Goal: Information Seeking & Learning: Learn about a topic

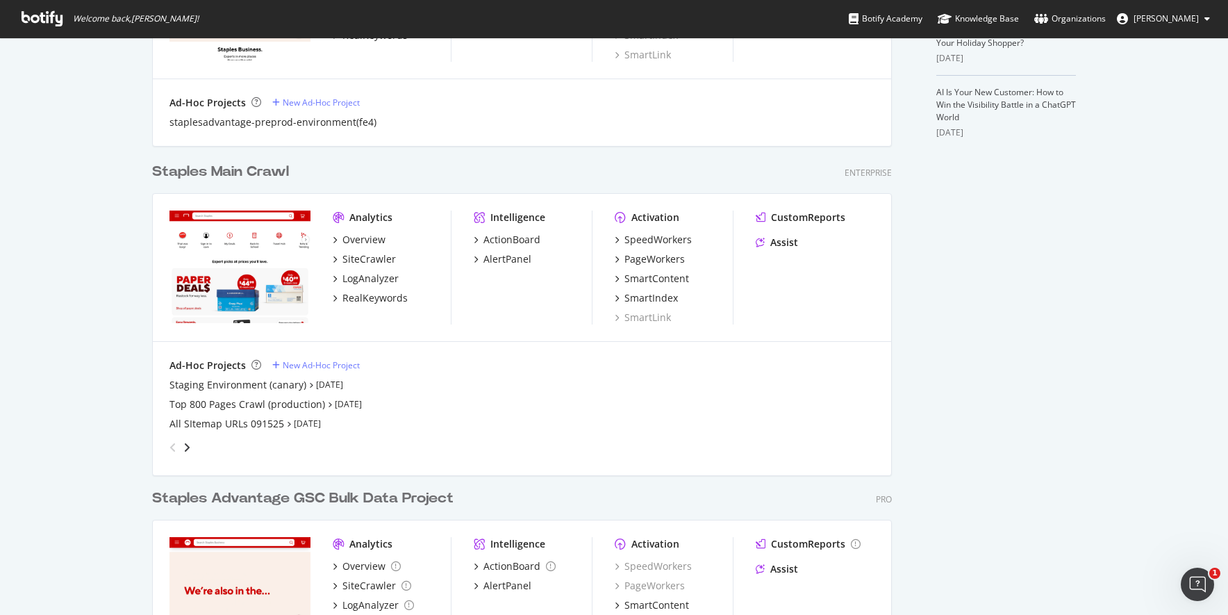
scroll to position [486, 0]
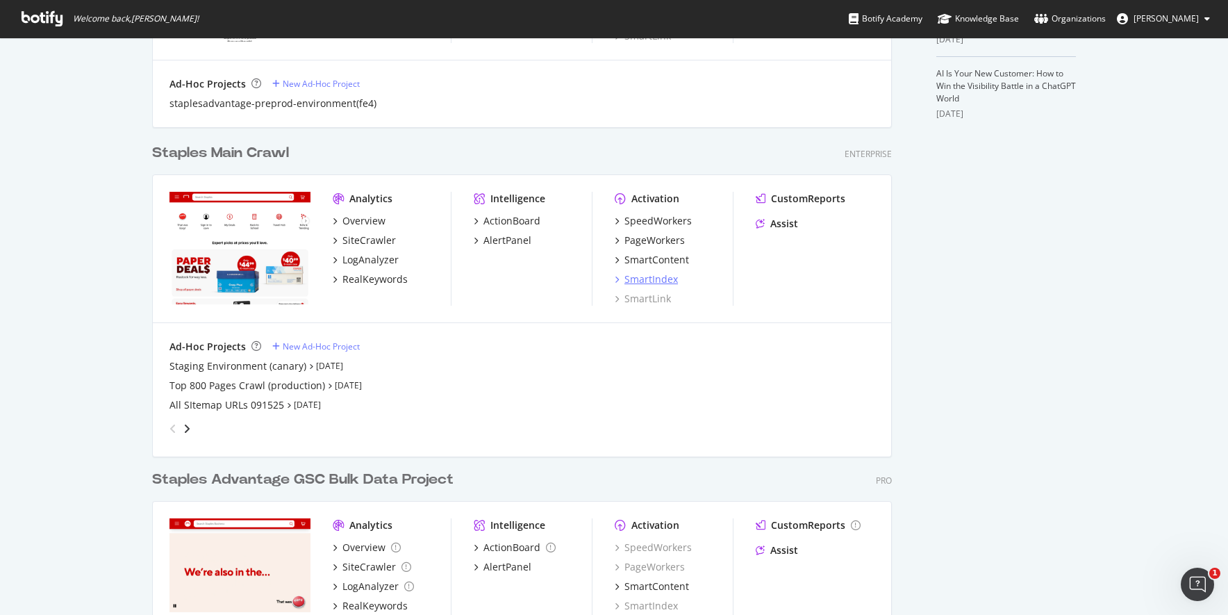
click at [632, 272] on div "SmartIndex" at bounding box center [650, 279] width 53 height 14
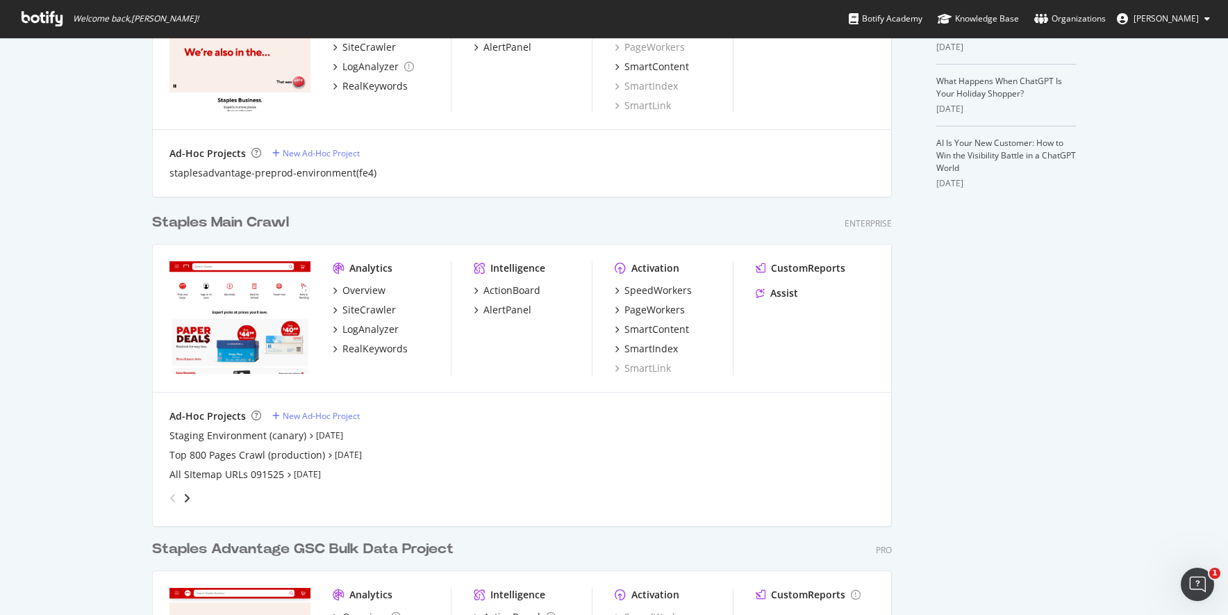
scroll to position [486, 0]
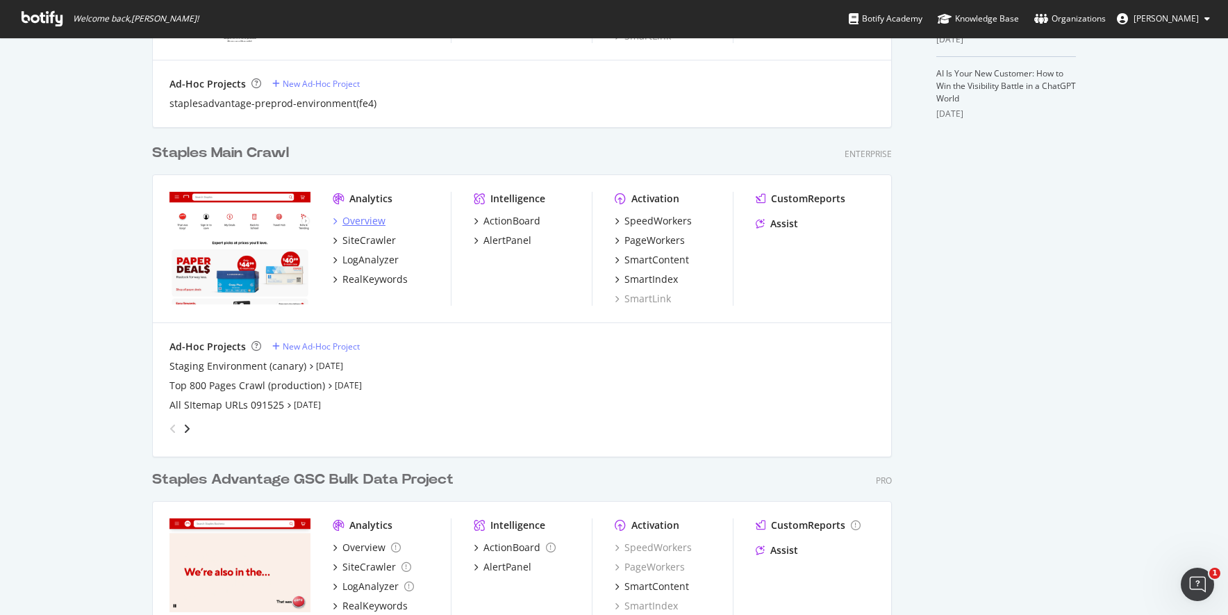
click at [365, 222] on div "Overview" at bounding box center [363, 221] width 43 height 14
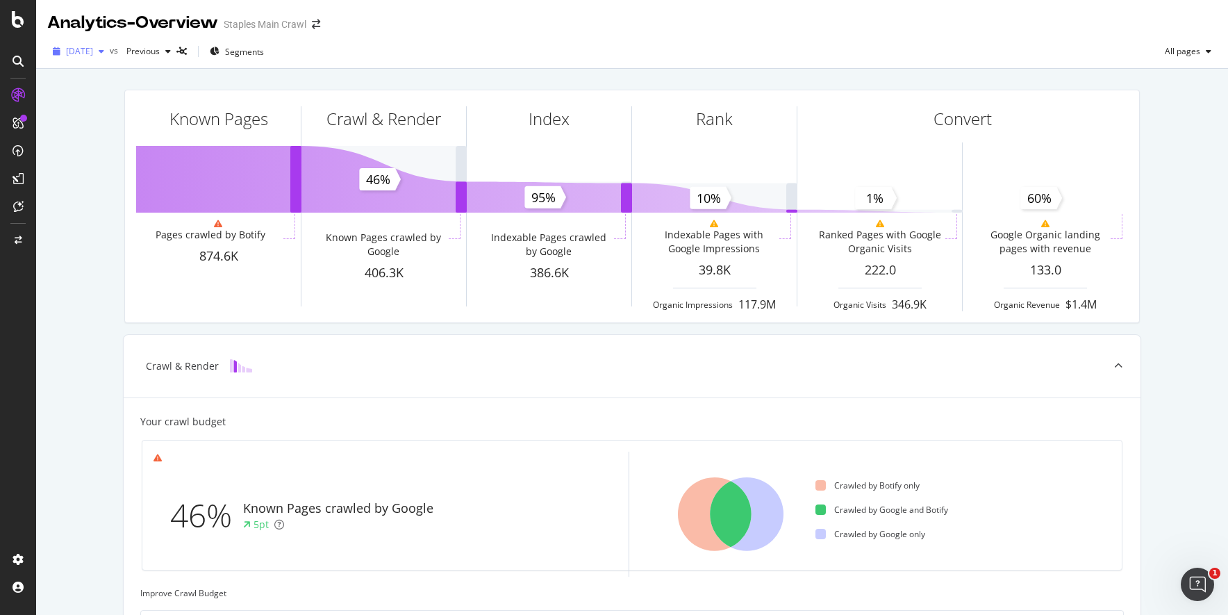
click at [92, 49] on span "[DATE]" at bounding box center [79, 51] width 27 height 12
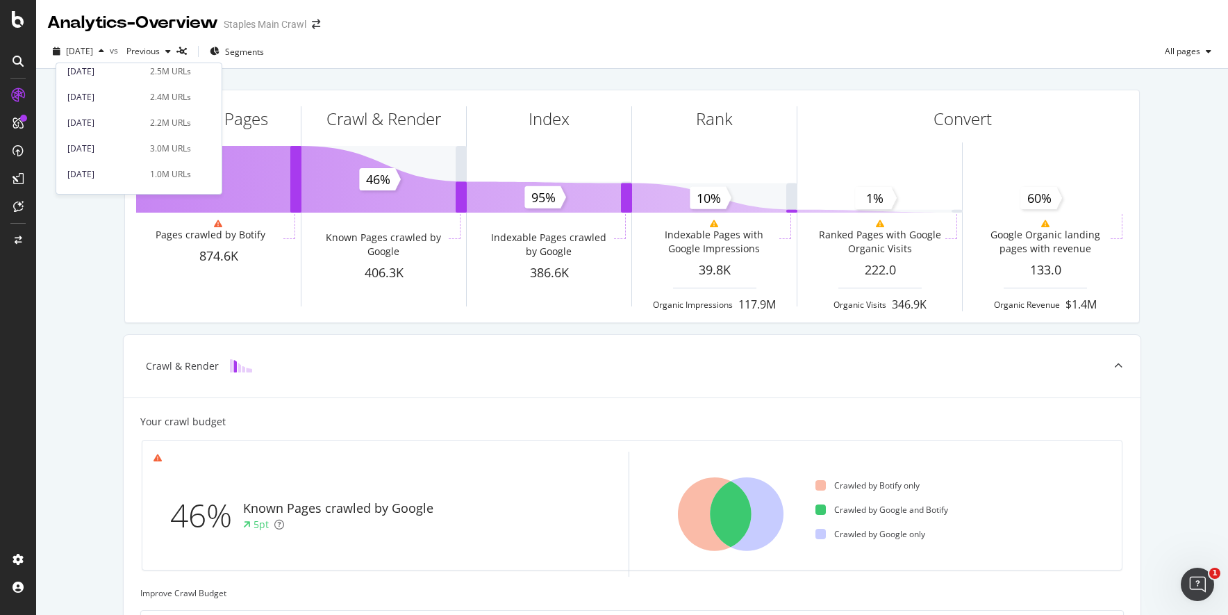
scroll to position [742, 0]
click at [105, 172] on div "[DATE]" at bounding box center [104, 178] width 74 height 13
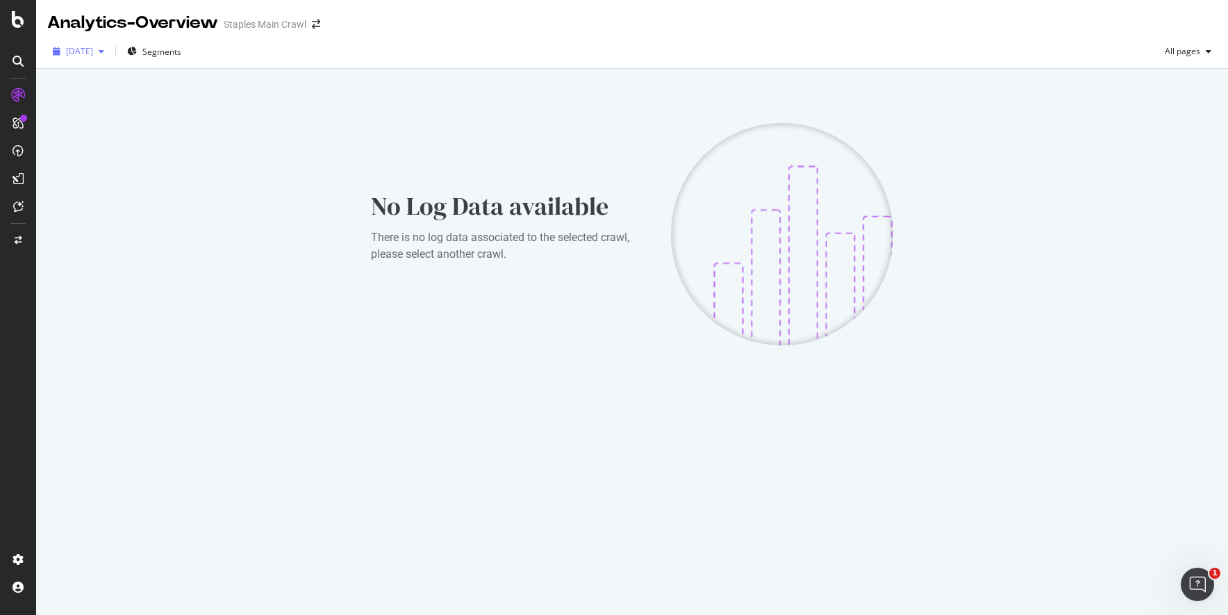
click at [93, 49] on span "[DATE]" at bounding box center [79, 51] width 27 height 12
click at [135, 85] on div "[DATE] 922K URLs" at bounding box center [111, 82] width 89 height 13
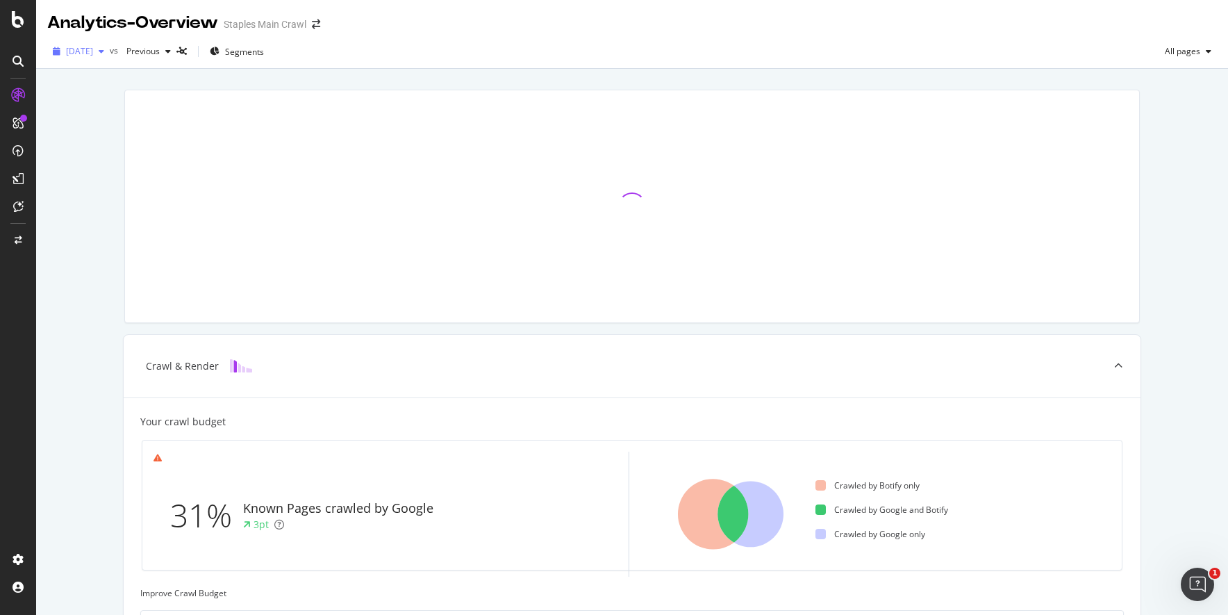
click at [93, 50] on span "[DATE]" at bounding box center [79, 51] width 27 height 12
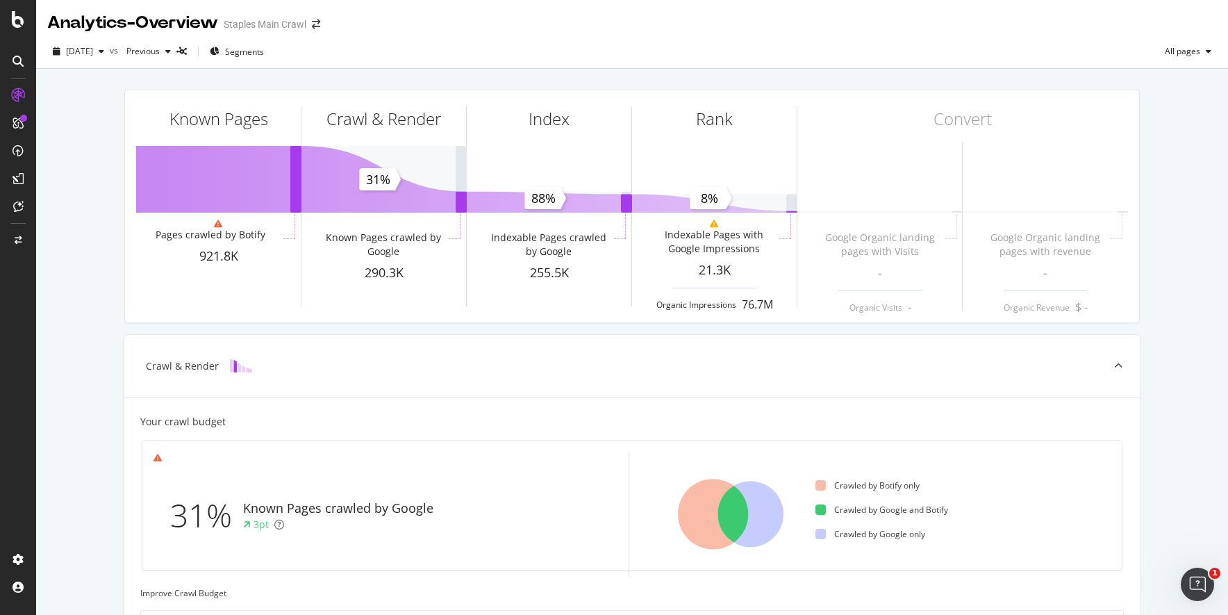
click at [454, 43] on div "[DATE] vs Previous Segments All pages" at bounding box center [632, 54] width 1192 height 28
click at [93, 51] on span "[DATE]" at bounding box center [79, 51] width 27 height 12
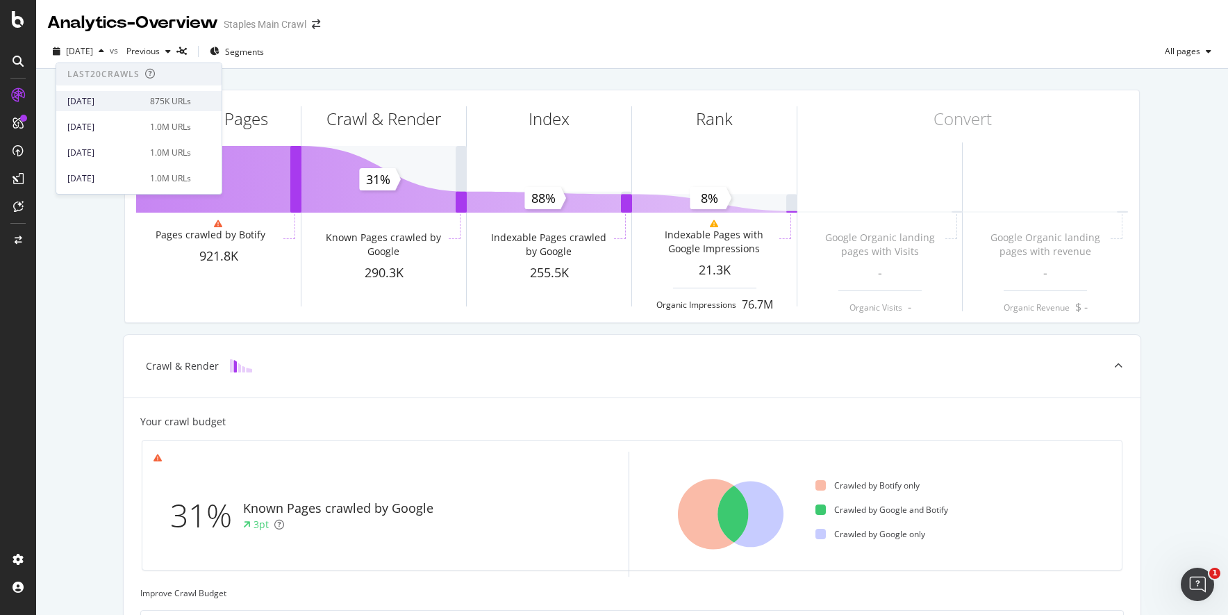
click at [103, 99] on div "[DATE]" at bounding box center [104, 101] width 74 height 13
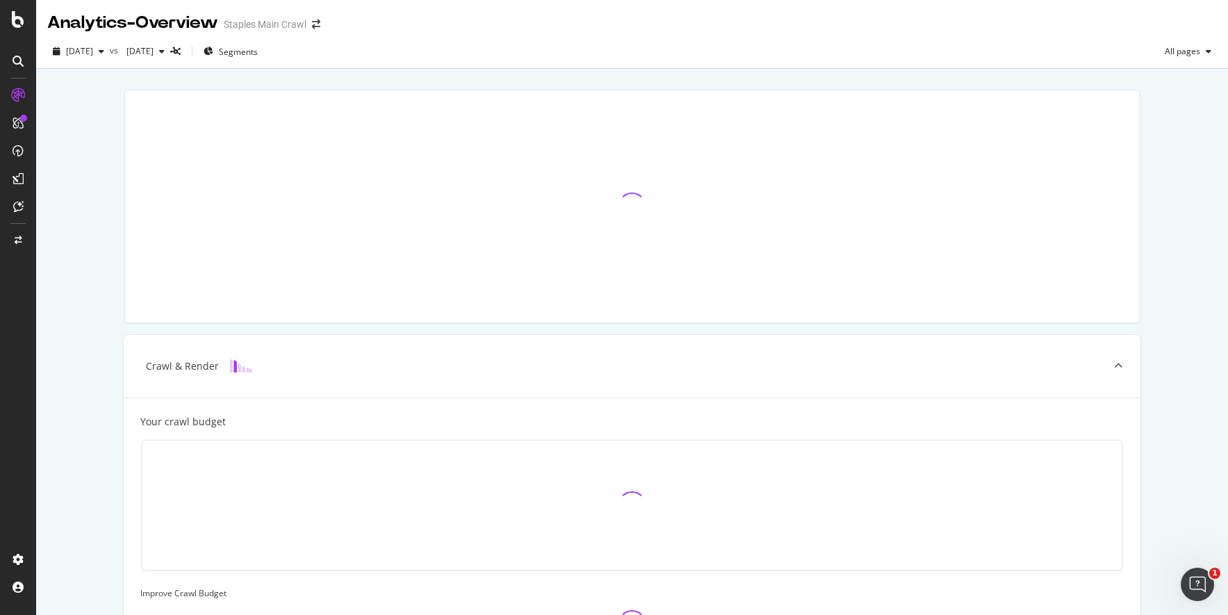
click at [103, 99] on div "Crawl & Render Your crawl budget Improve Crawl Budget Index Rank Convert" at bounding box center [632, 504] width 1192 height 871
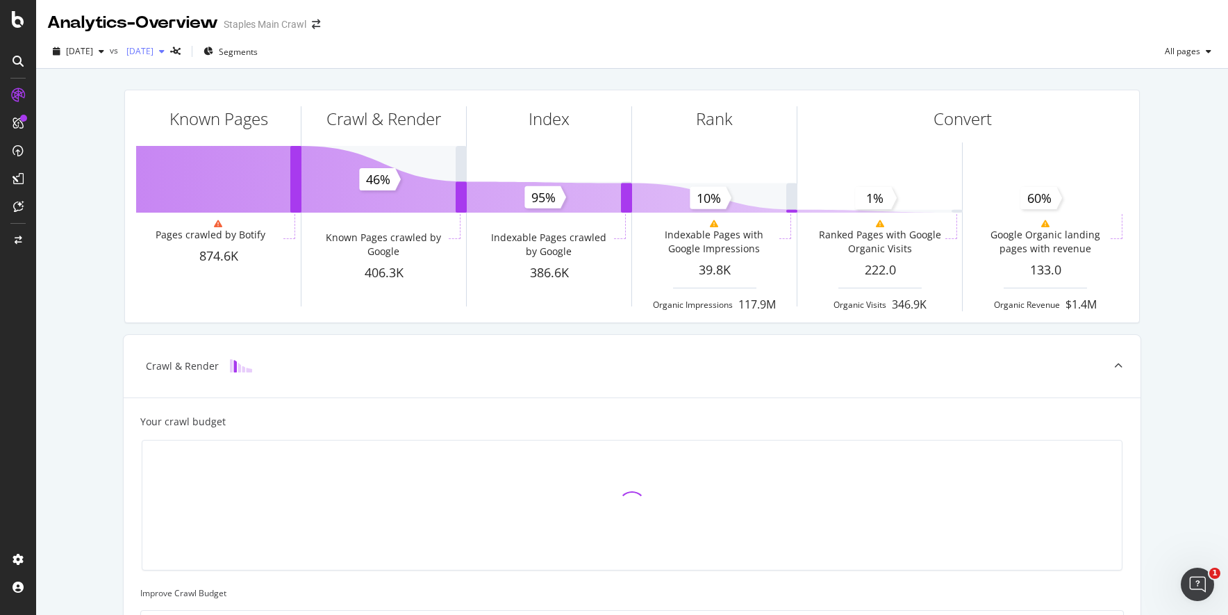
click at [170, 46] on div "[DATE]" at bounding box center [145, 51] width 49 height 21
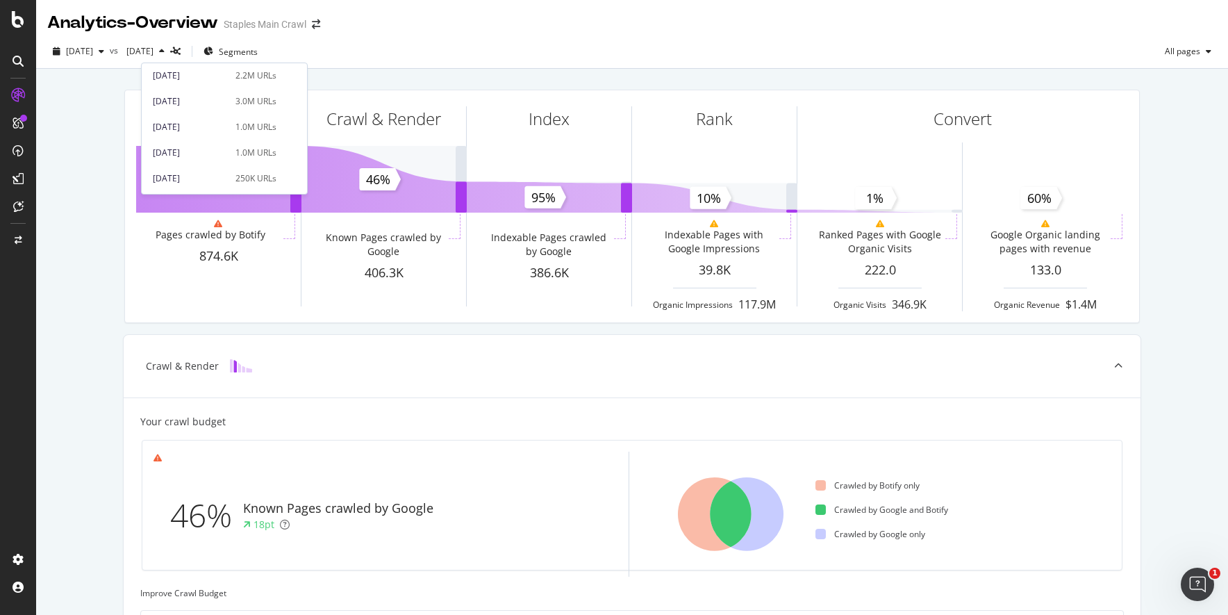
scroll to position [672, 0]
click at [231, 85] on div "[DATE] 2.5M URLs" at bounding box center [224, 93] width 165 height 20
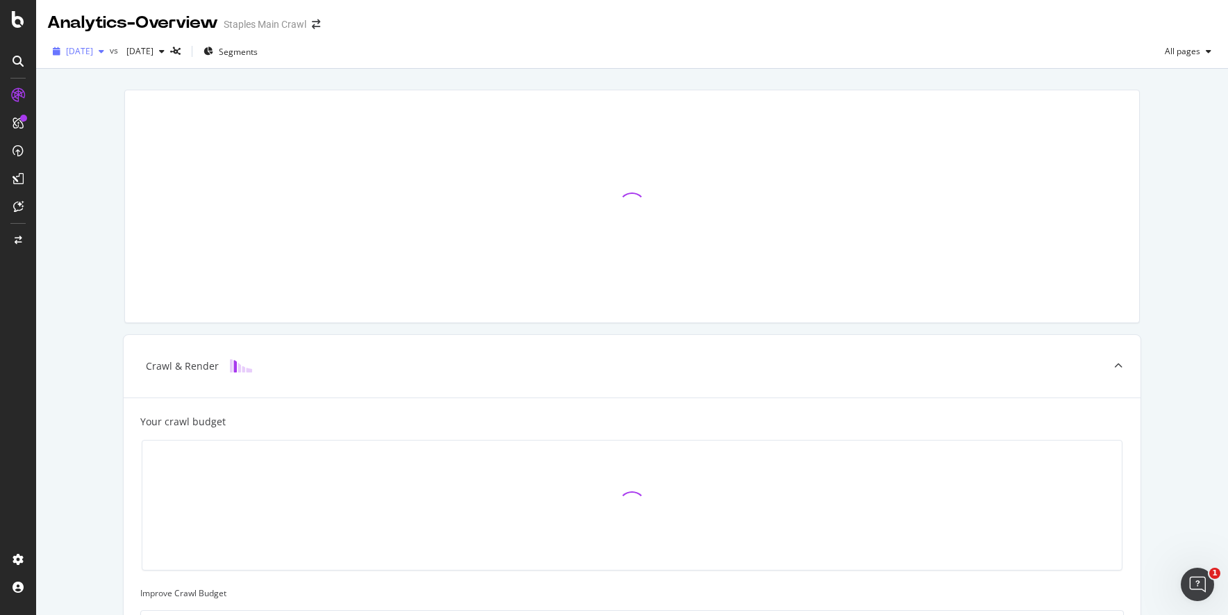
click at [104, 53] on icon "button" at bounding box center [102, 51] width 6 height 8
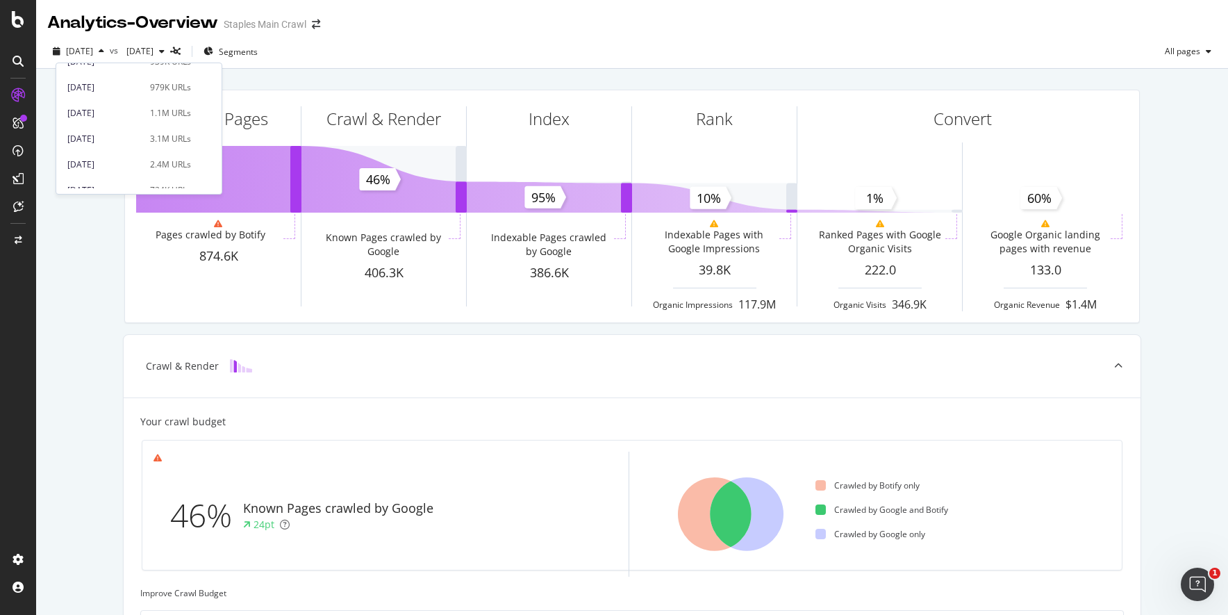
scroll to position [278, 0]
click at [137, 160] on div "[DATE] 724K URLs" at bounding box center [129, 157] width 124 height 13
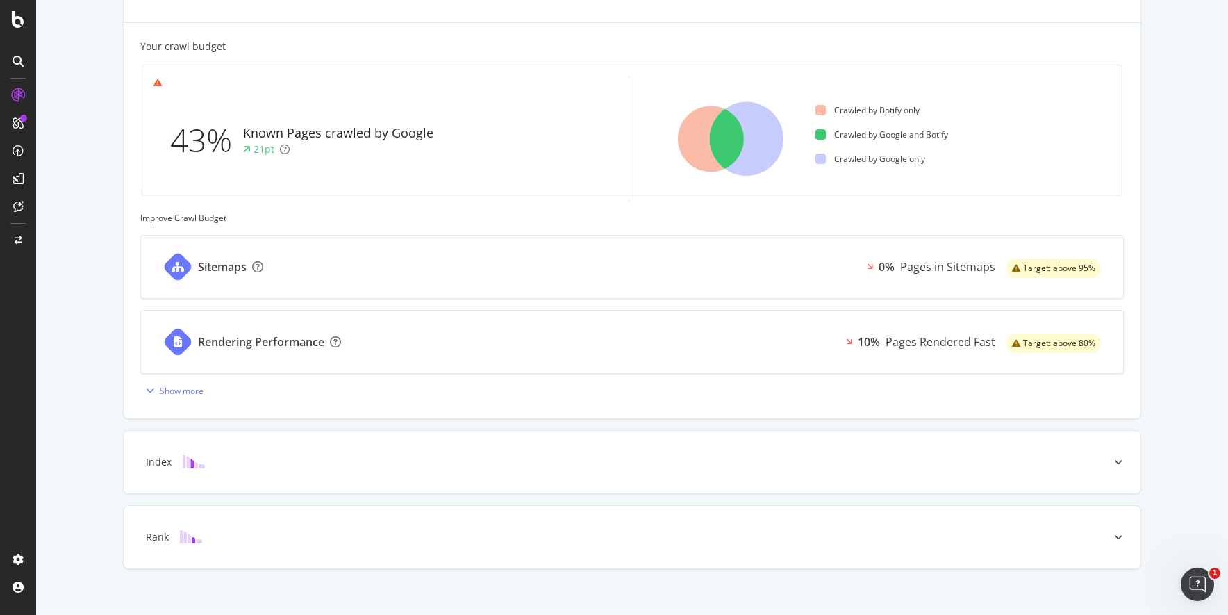
scroll to position [389, 0]
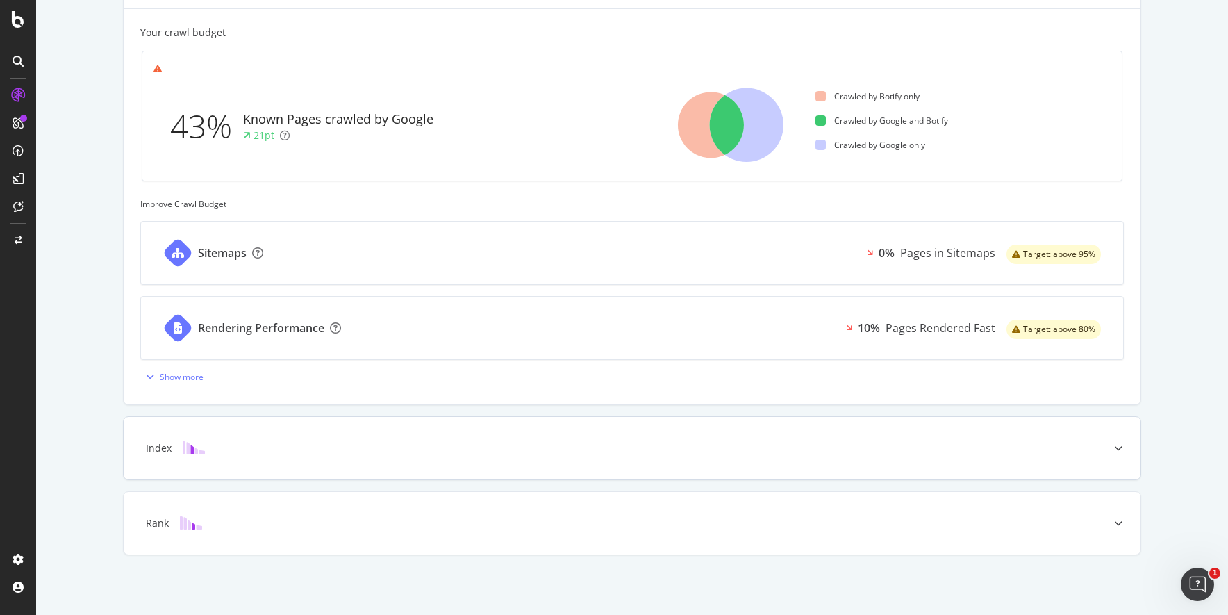
click at [1118, 447] on div at bounding box center [1118, 448] width 44 height 63
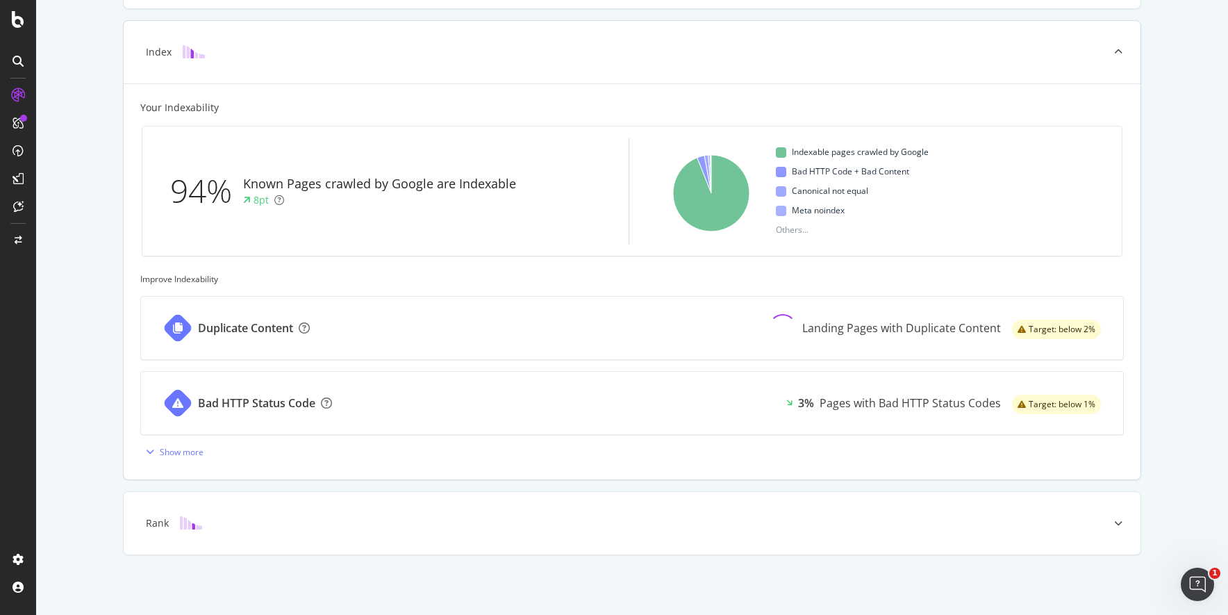
click at [1104, 47] on div at bounding box center [1118, 52] width 44 height 63
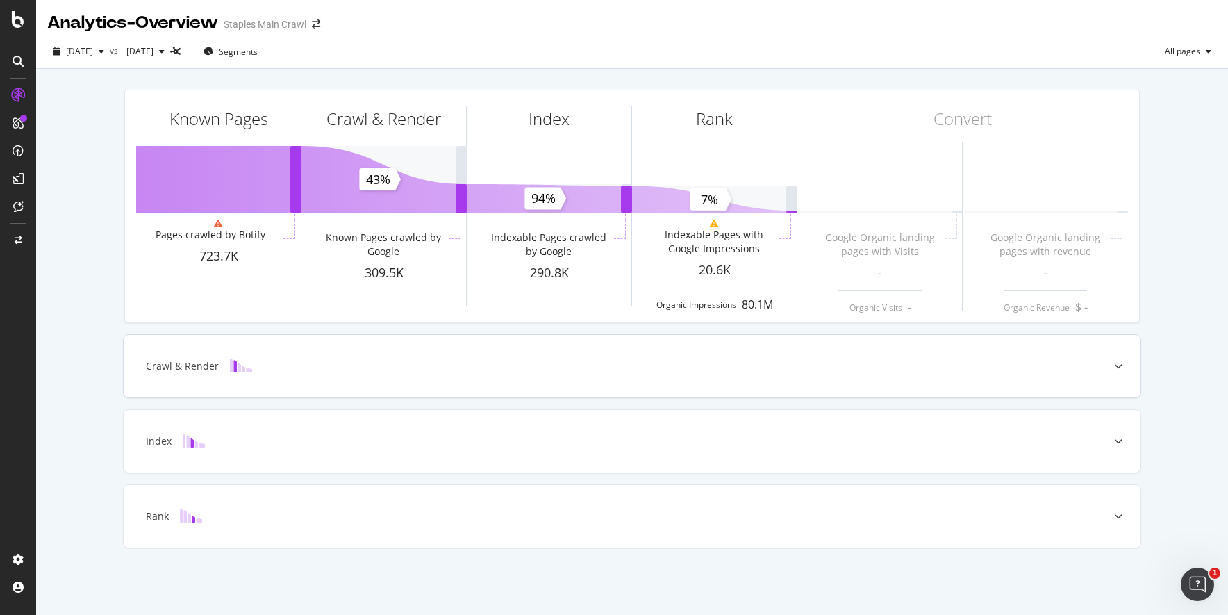
click at [1118, 366] on icon at bounding box center [1118, 366] width 8 height 8
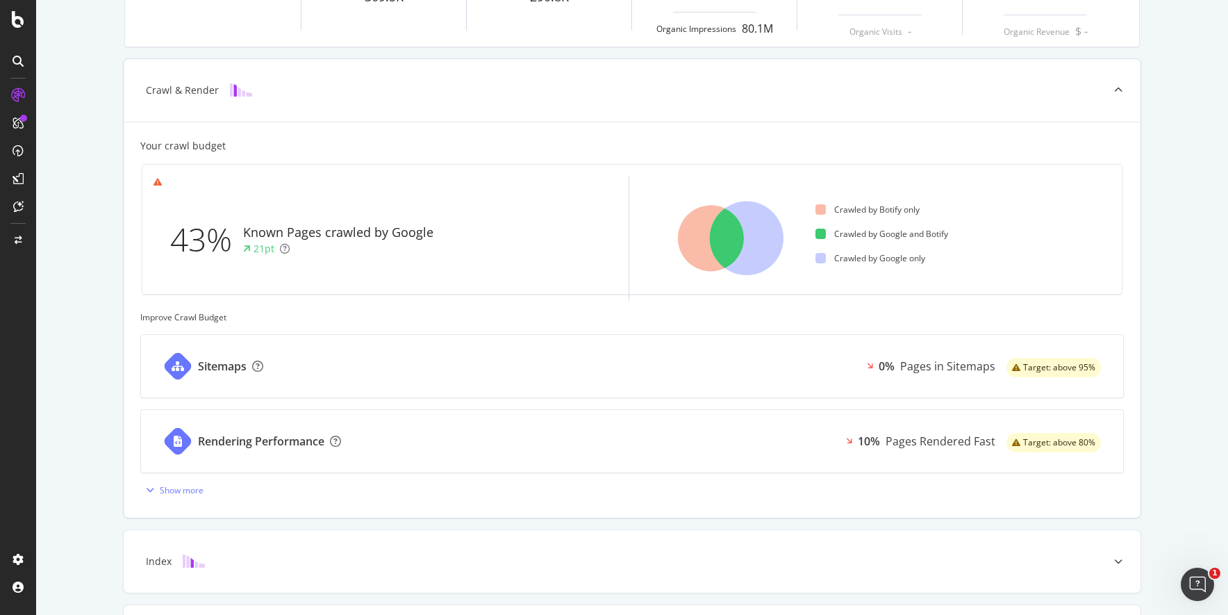
scroll to position [347, 0]
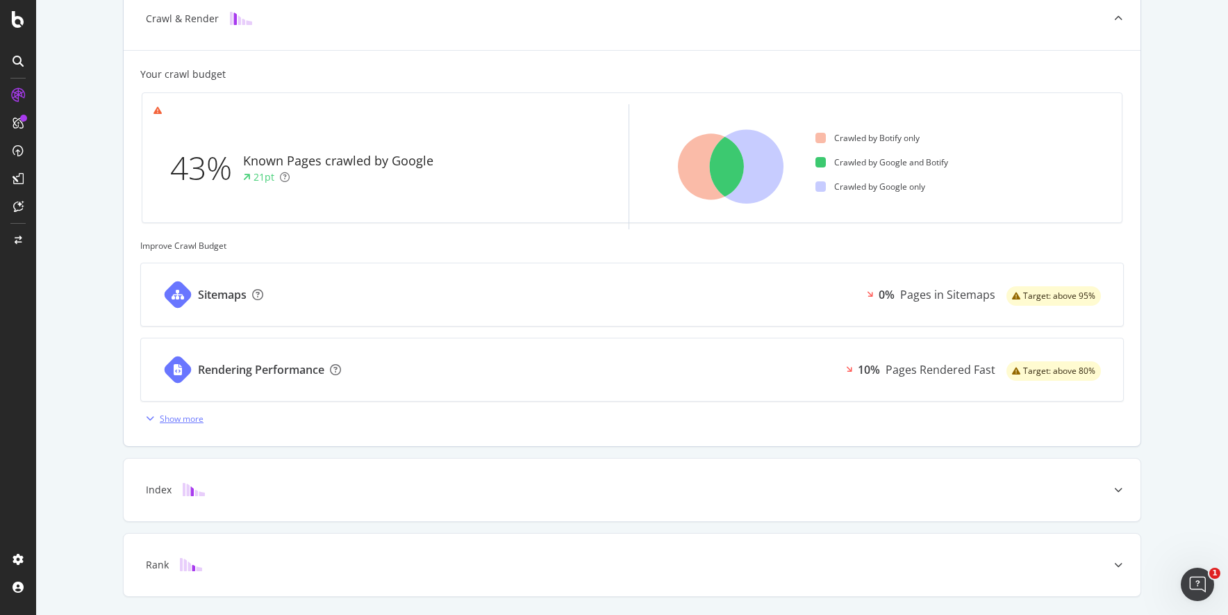
click at [173, 420] on div "Show more" at bounding box center [182, 419] width 44 height 12
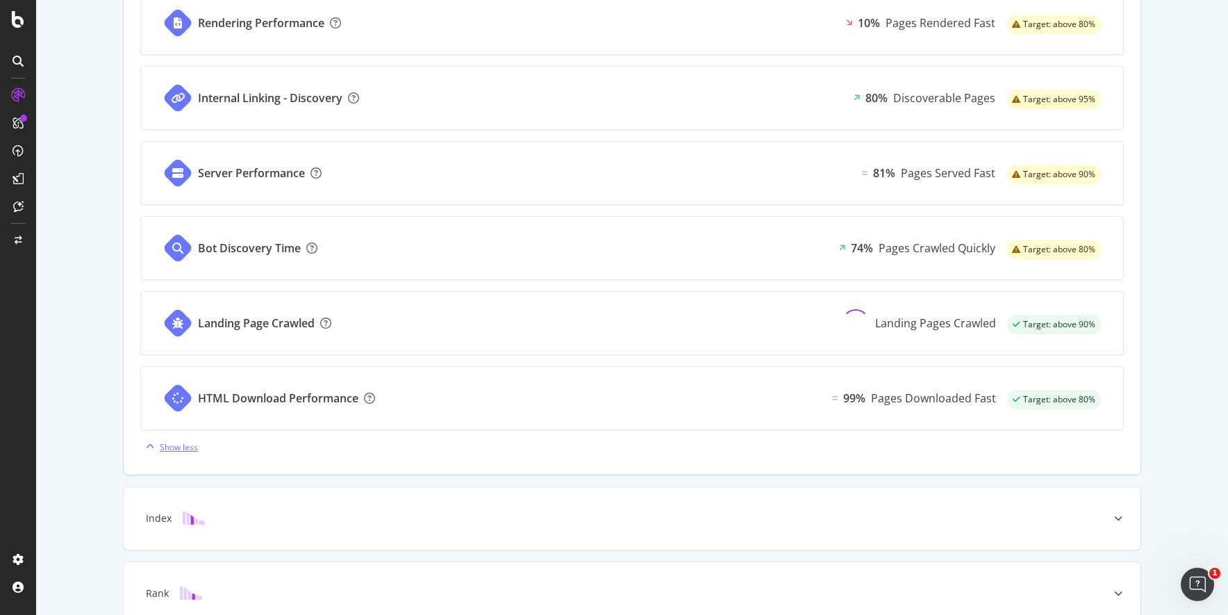
scroll to position [695, 0]
click at [182, 445] on div "Show less" at bounding box center [179, 446] width 38 height 12
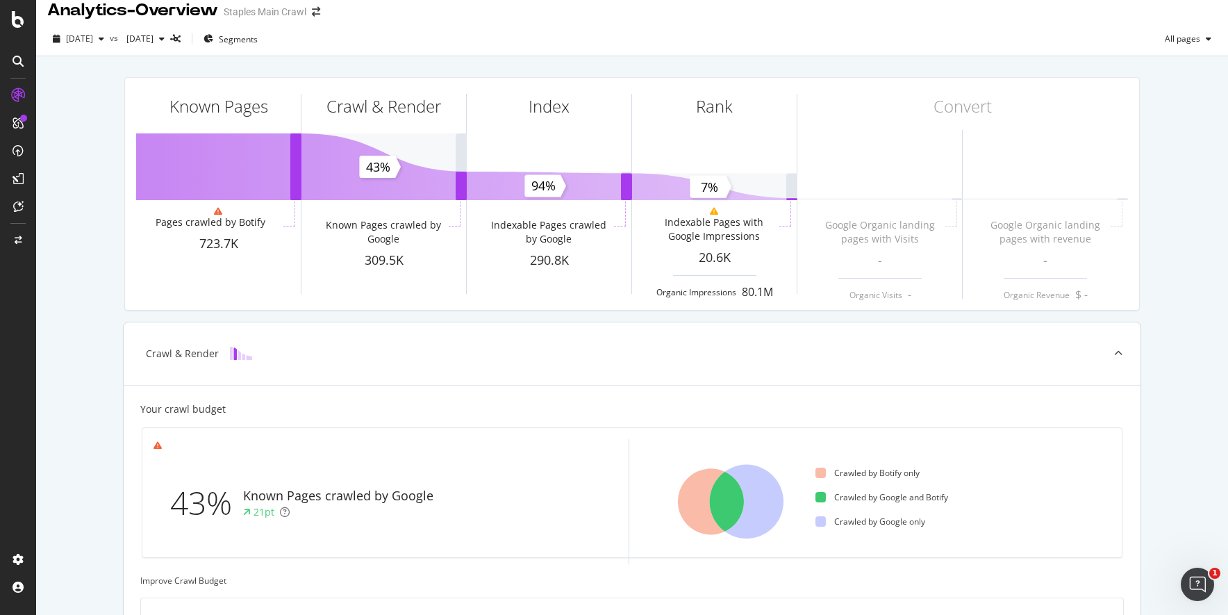
scroll to position [0, 0]
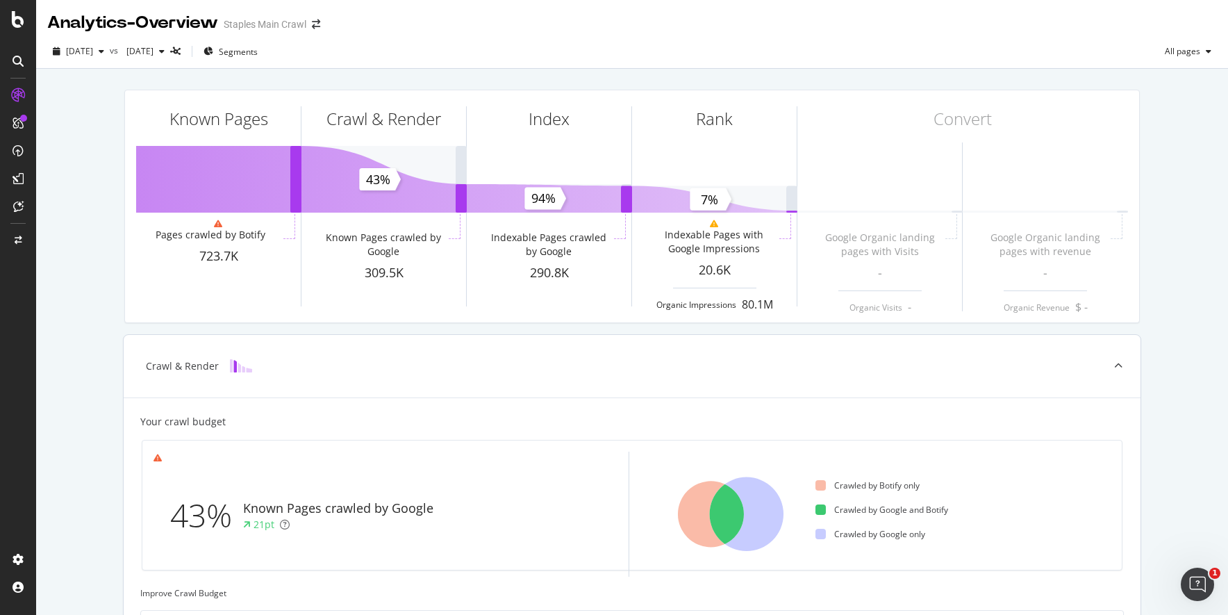
click at [1114, 368] on icon at bounding box center [1118, 366] width 8 height 8
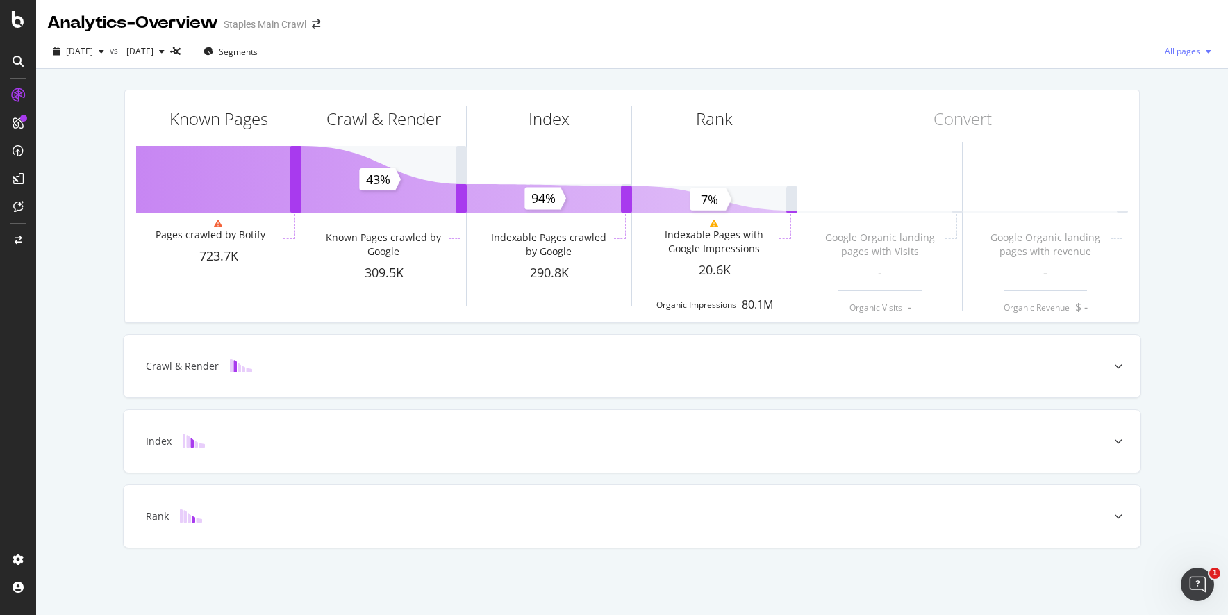
click at [1177, 47] on span "All pages" at bounding box center [1179, 51] width 41 height 12
click at [1182, 114] on div "Known Pages Pages crawled by Botify 723.7K Crawl & Render Known Pages crawled b…" at bounding box center [632, 338] width 1192 height 539
click at [71, 211] on div "CustomReports" at bounding box center [85, 212] width 68 height 14
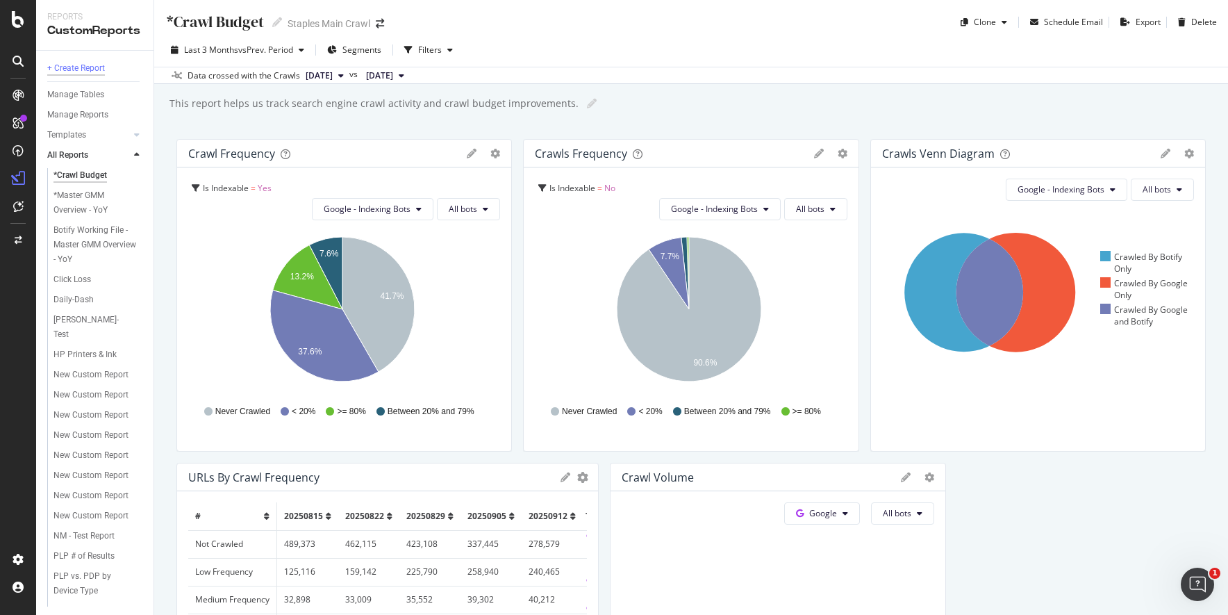
click at [91, 65] on div "+ Create Report" at bounding box center [76, 68] width 58 height 15
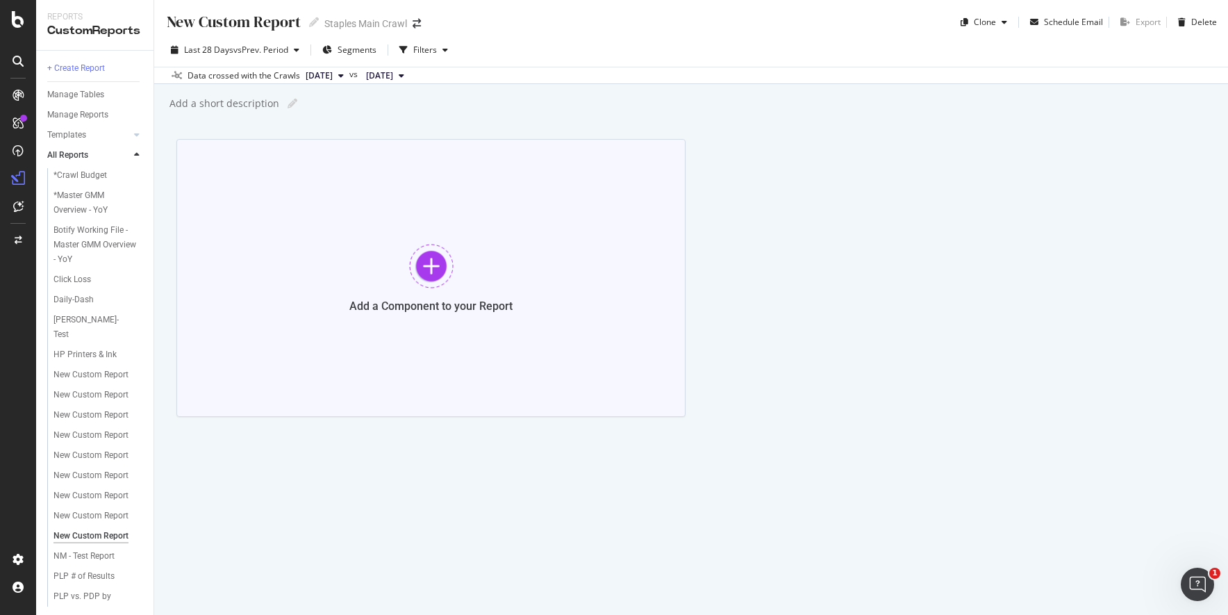
click at [435, 265] on div at bounding box center [431, 266] width 44 height 44
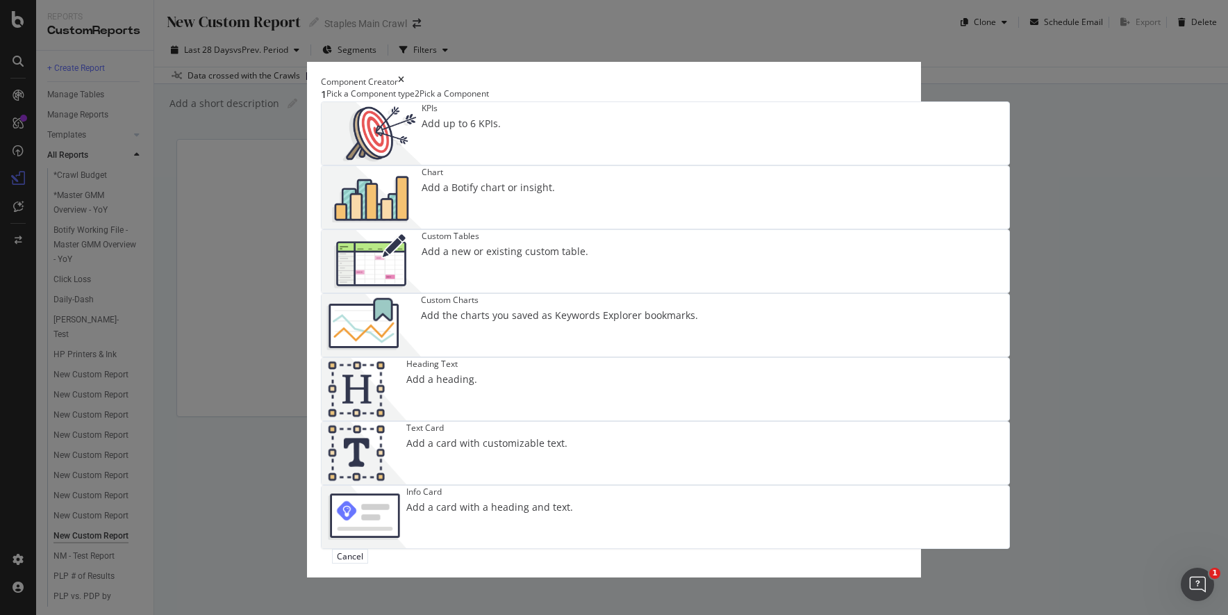
click at [422, 185] on img "modal" at bounding box center [372, 197] width 100 height 63
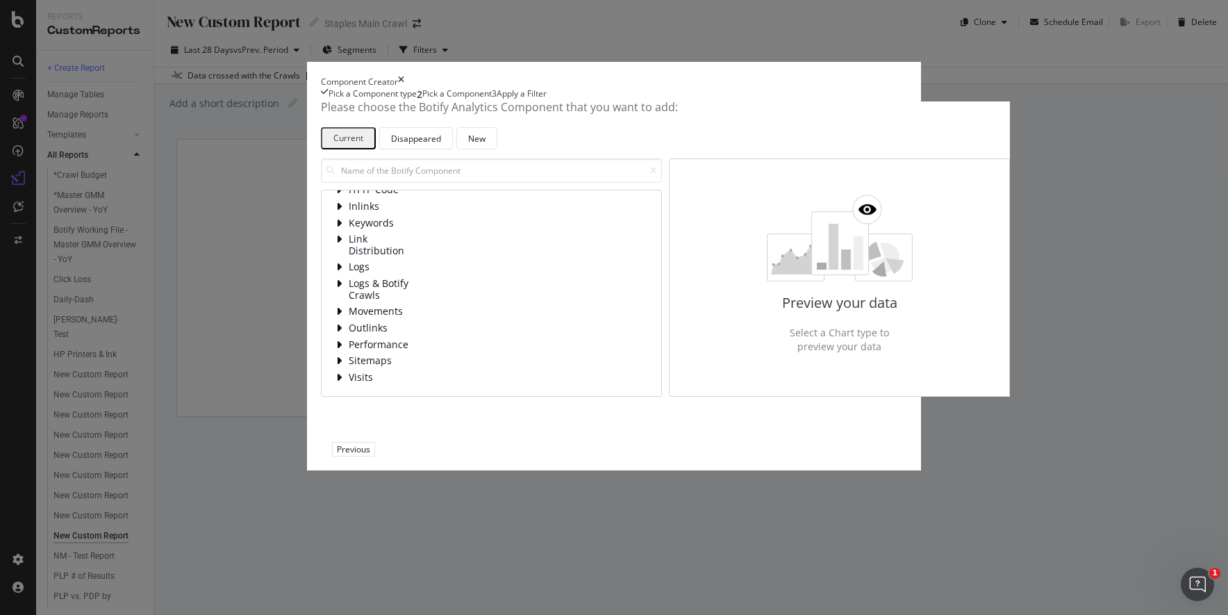
scroll to position [90, 0]
click at [335, 366] on icon "modal" at bounding box center [338, 360] width 7 height 11
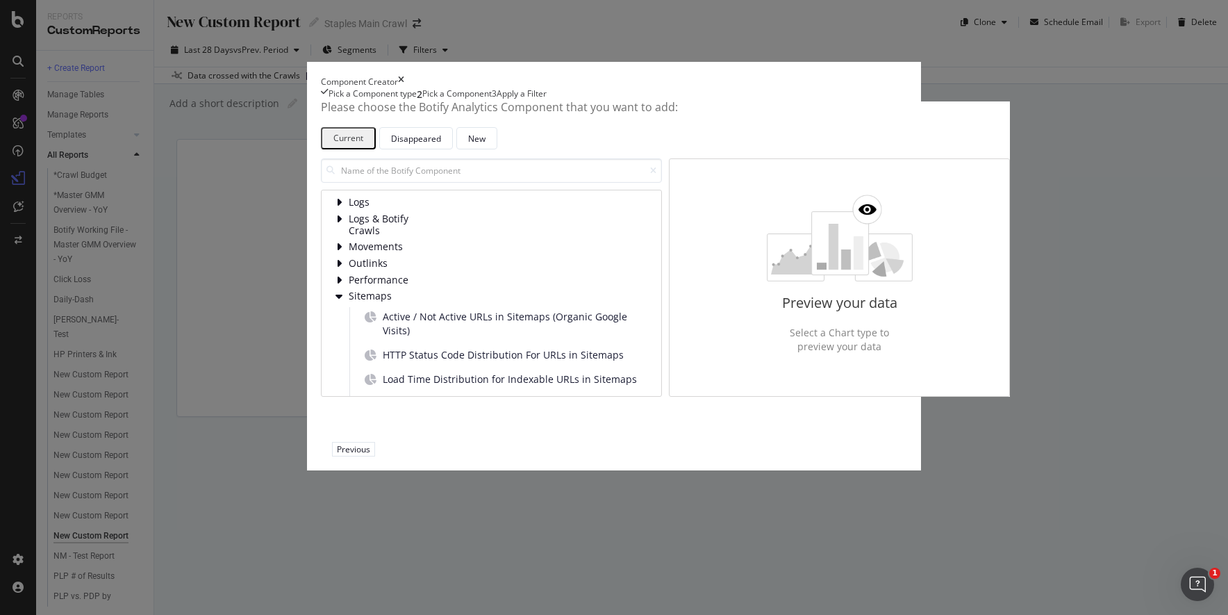
scroll to position [124, 0]
click at [335, 304] on icon "modal" at bounding box center [338, 298] width 7 height 11
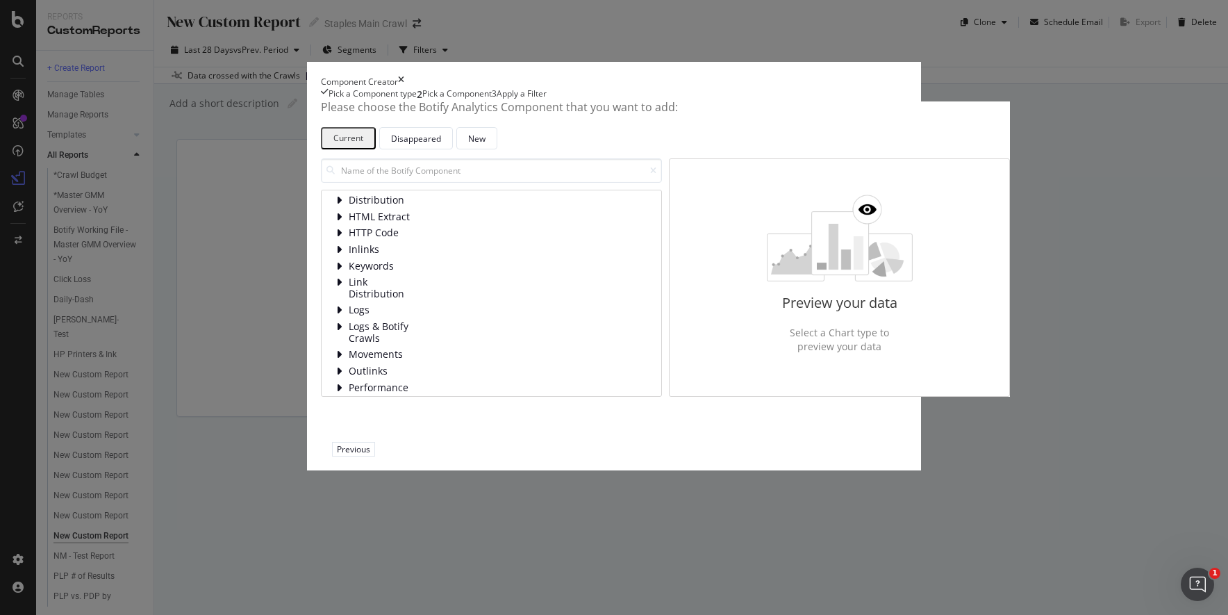
scroll to position [0, 0]
click at [335, 225] on icon "modal" at bounding box center [338, 219] width 7 height 11
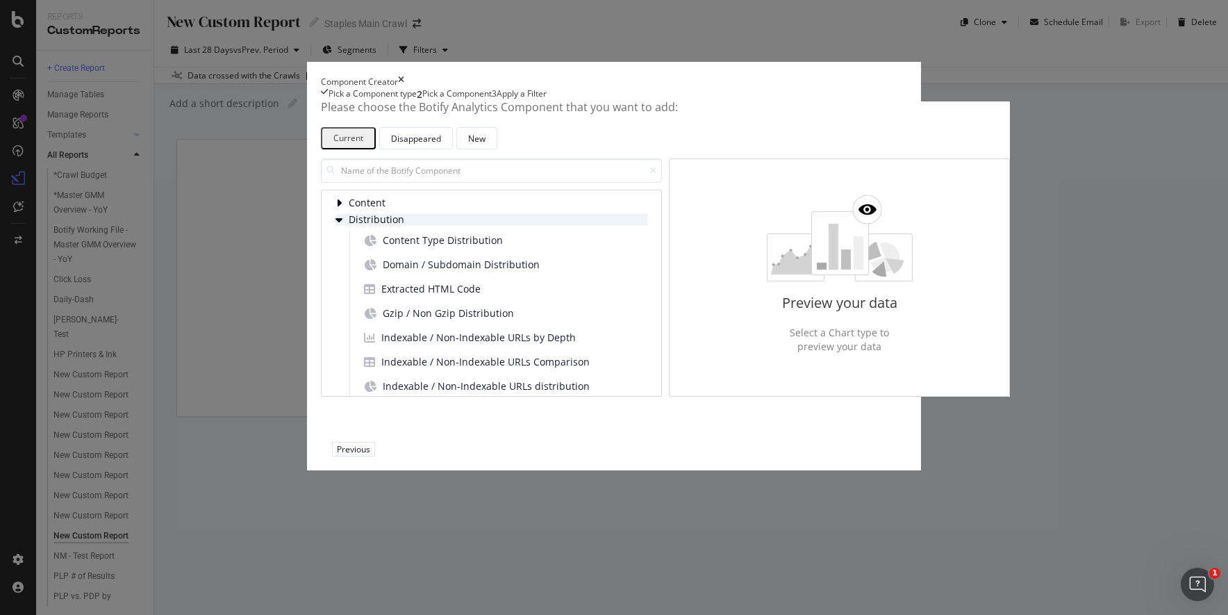
click at [335, 225] on icon "modal" at bounding box center [338, 219] width 7 height 11
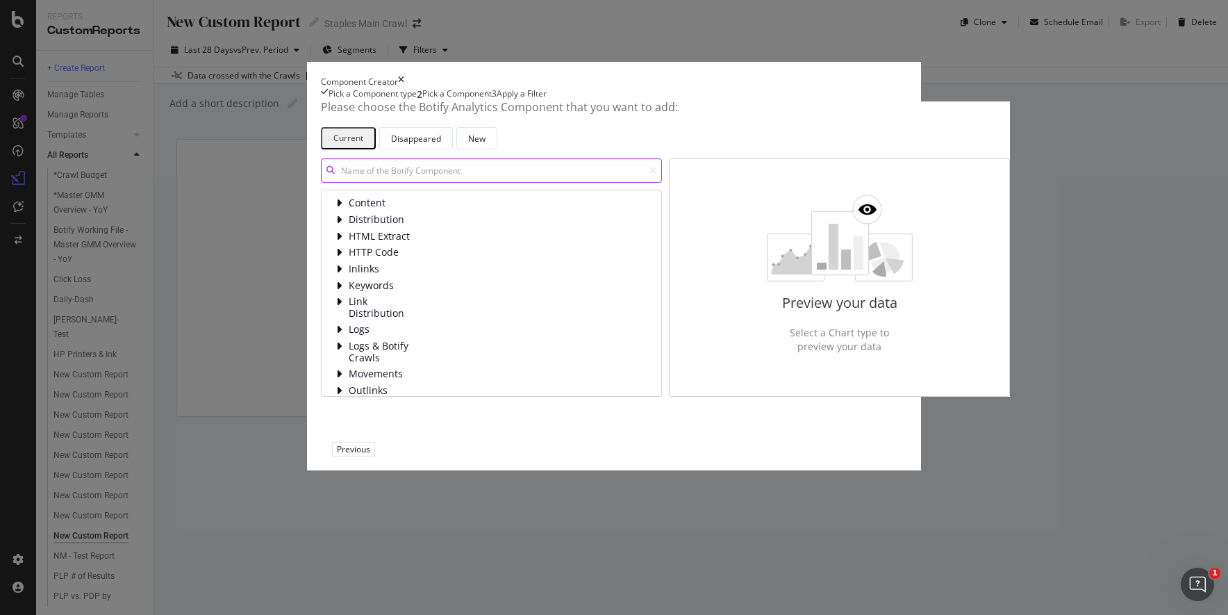
click at [416, 183] on input "modal" at bounding box center [491, 170] width 341 height 24
type input "u"
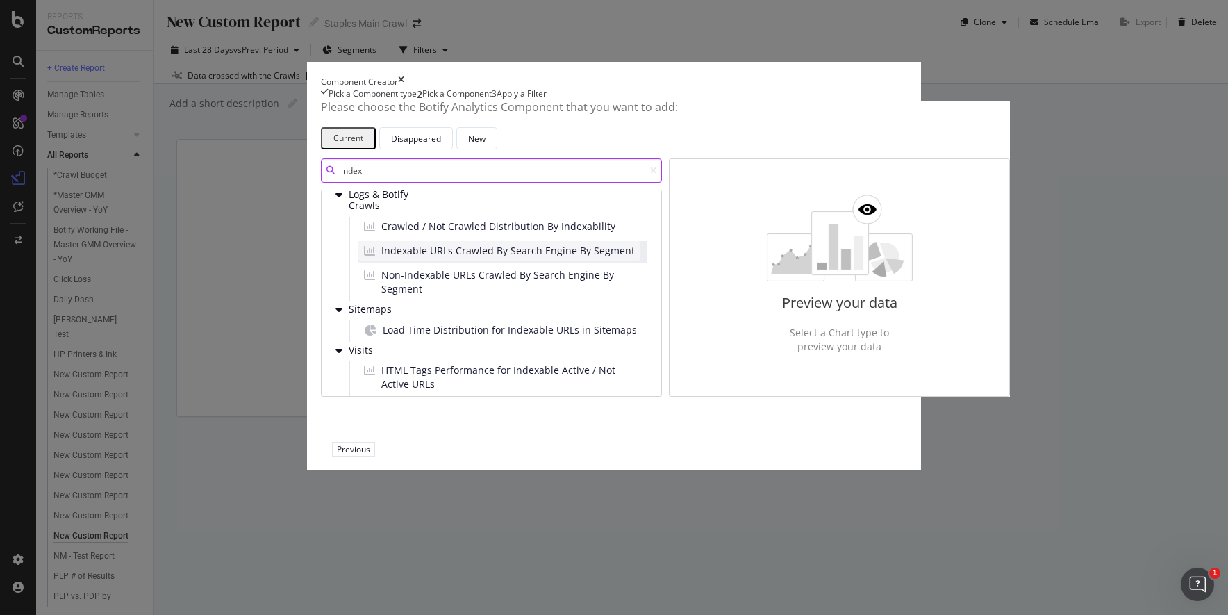
scroll to position [392, 0]
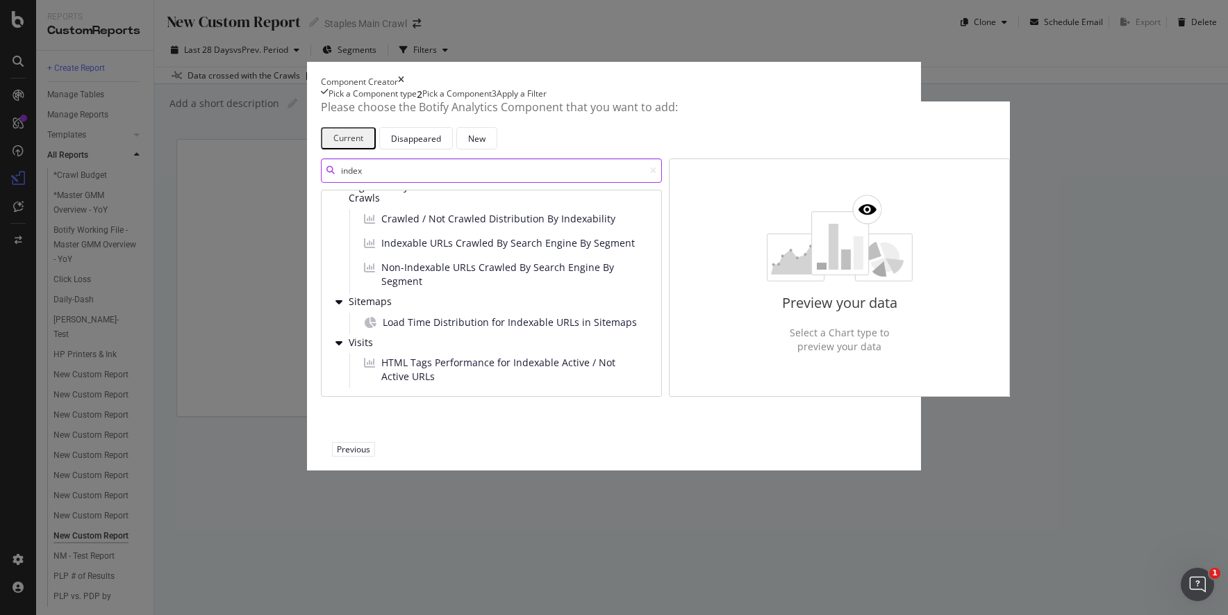
type input "index"
click at [404, 80] on icon "times" at bounding box center [401, 82] width 6 height 12
